Goal: Transaction & Acquisition: Book appointment/travel/reservation

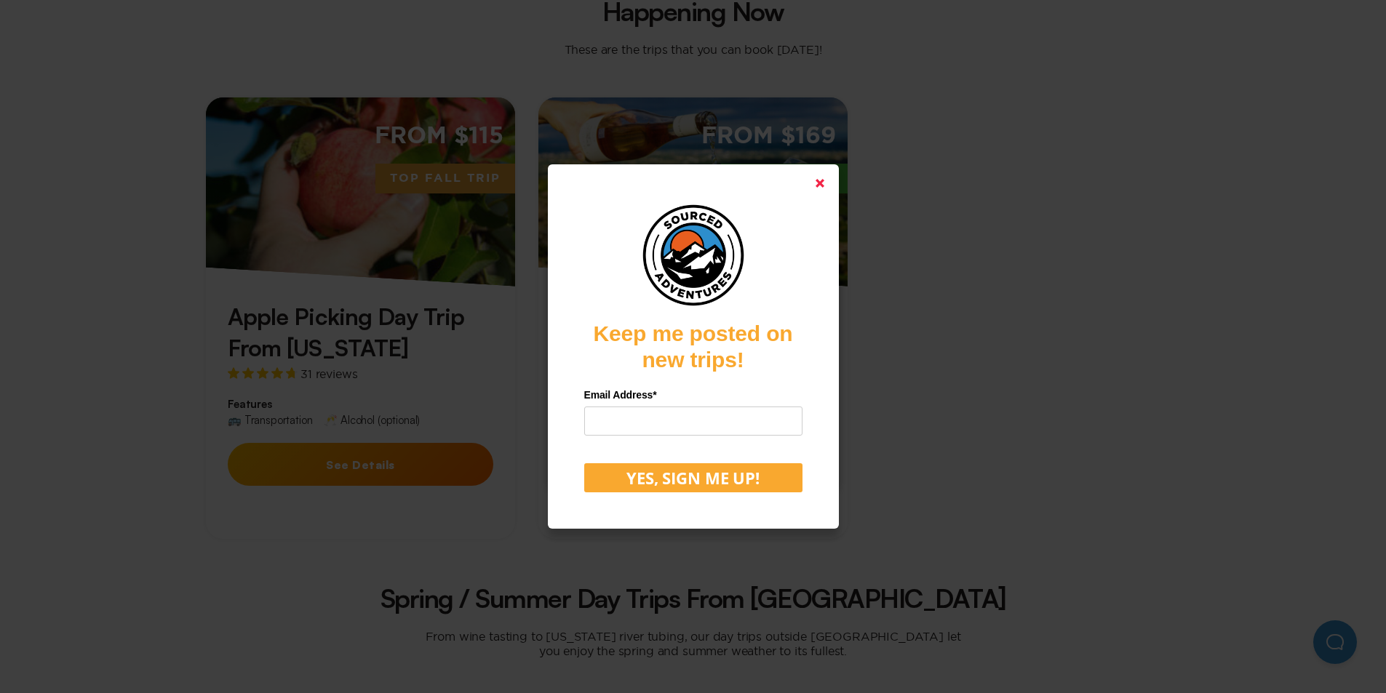
click at [824, 184] on icon at bounding box center [820, 183] width 9 height 9
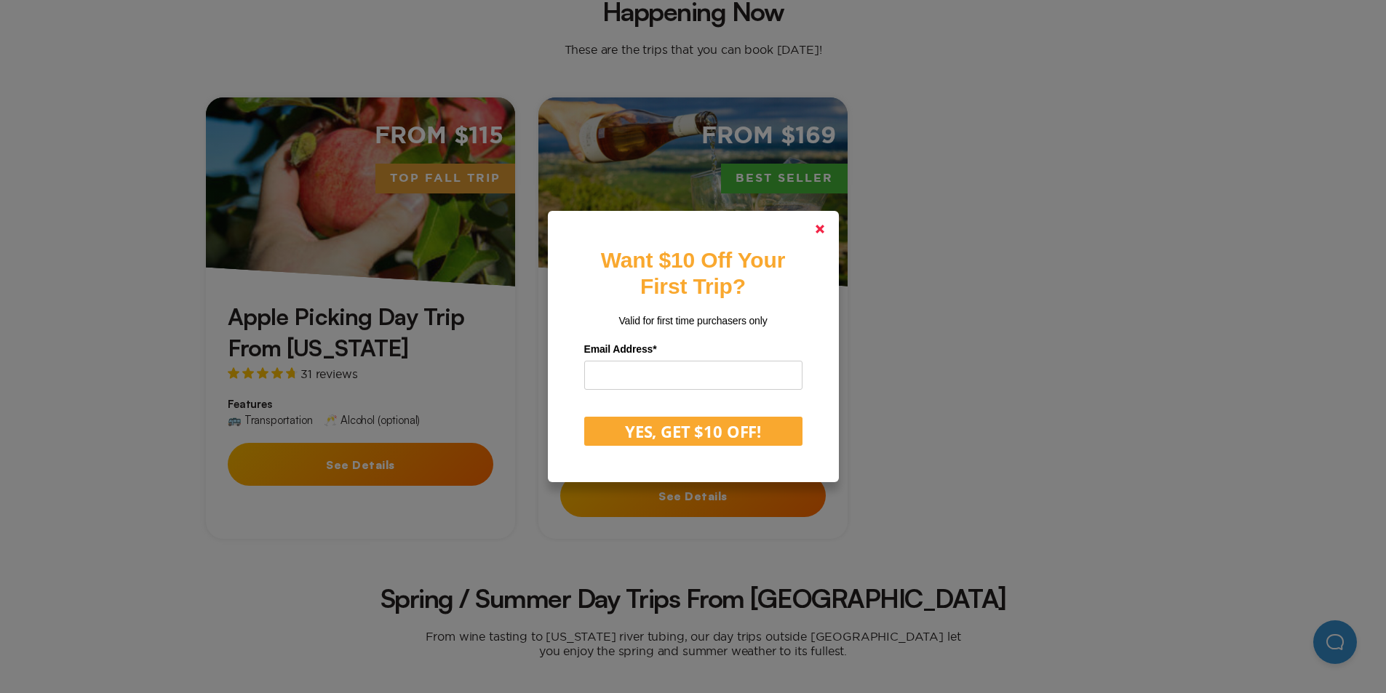
click at [824, 229] on polygon at bounding box center [820, 229] width 9 height 9
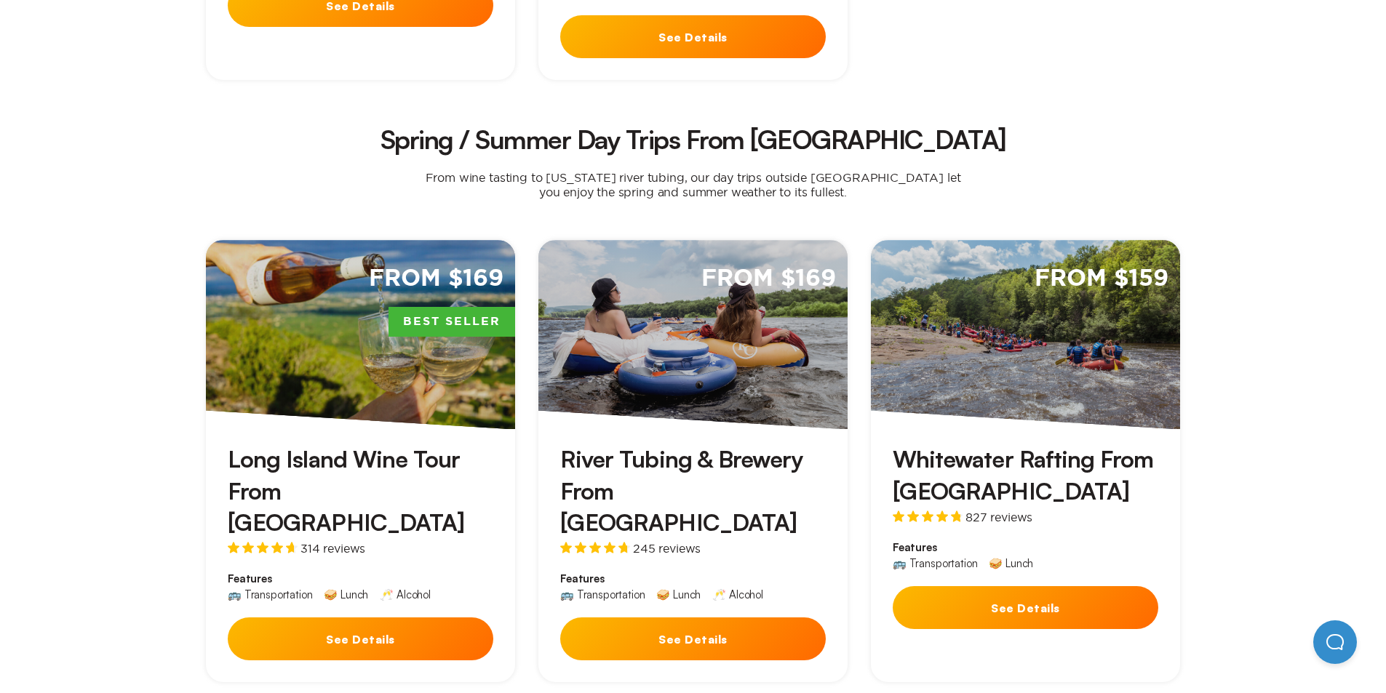
scroll to position [873, 0]
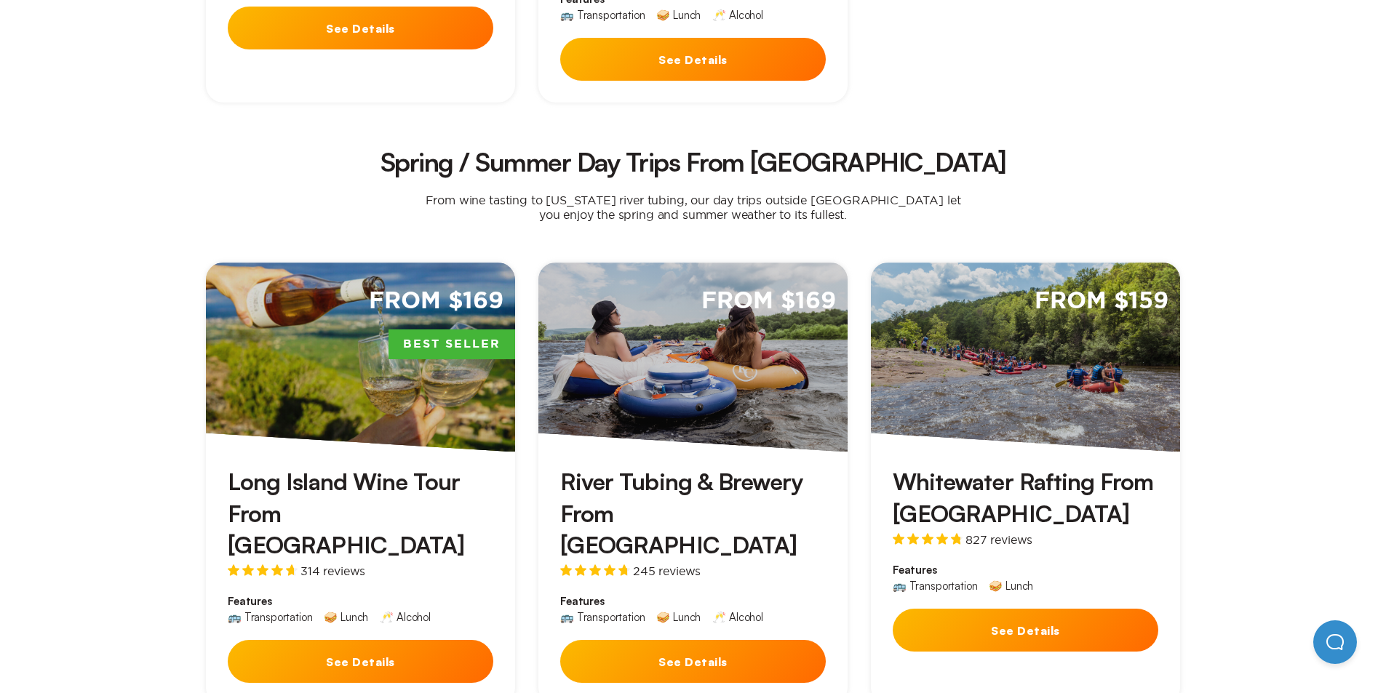
click at [356, 362] on div "From $169 Best Seller" at bounding box center [360, 357] width 309 height 189
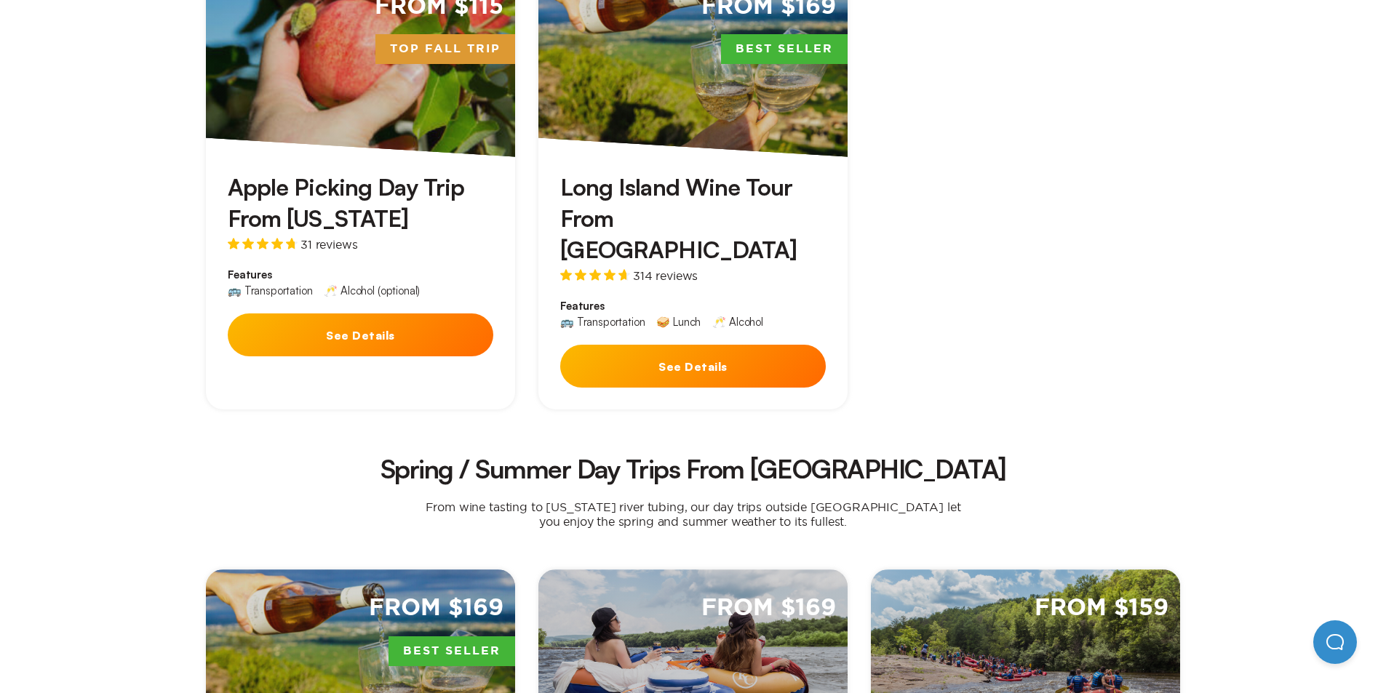
scroll to position [364, 0]
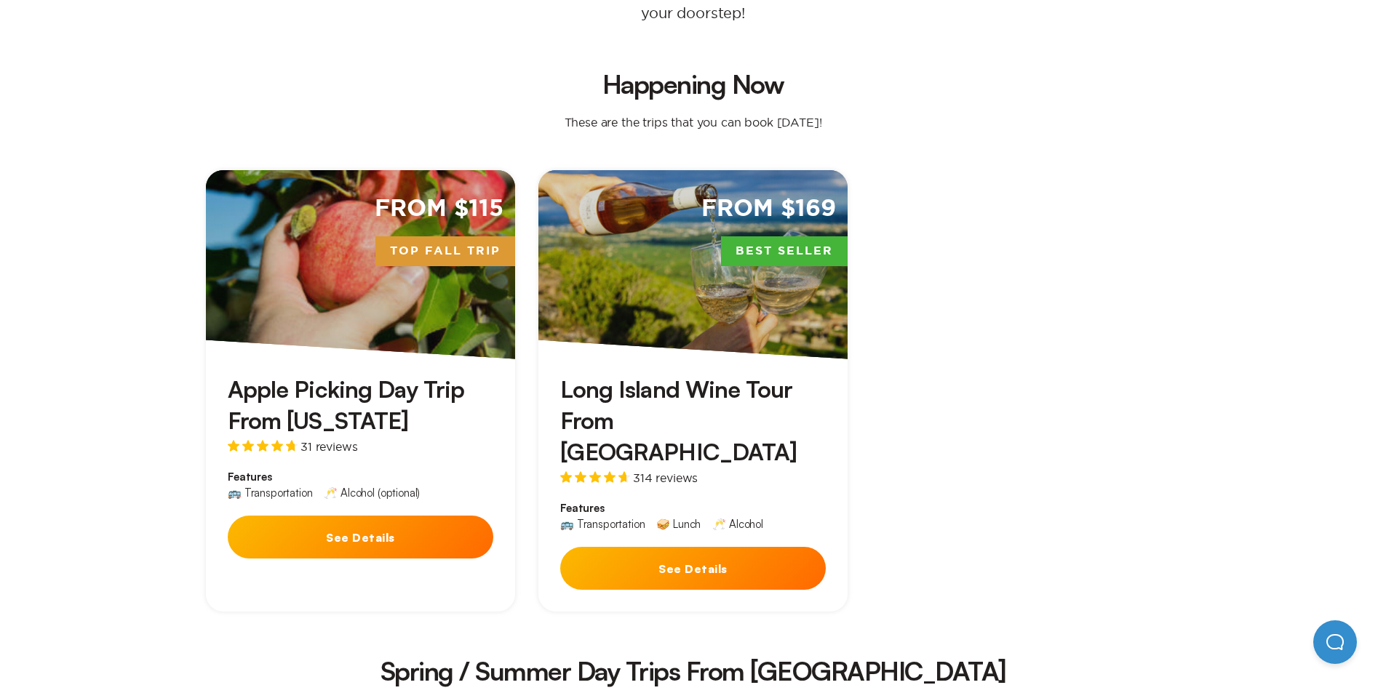
click at [394, 300] on div "From $115 Top Fall Trip" at bounding box center [360, 264] width 309 height 189
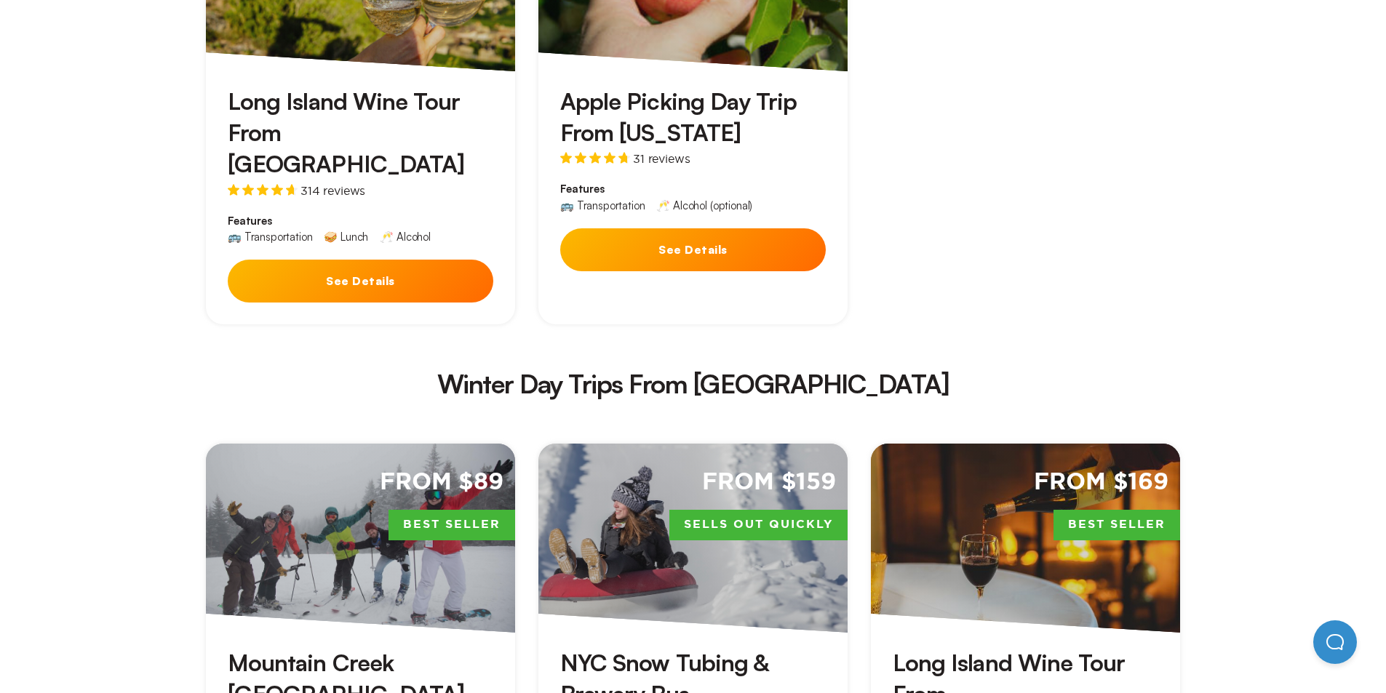
scroll to position [2110, 0]
